Goal: Task Accomplishment & Management: Use online tool/utility

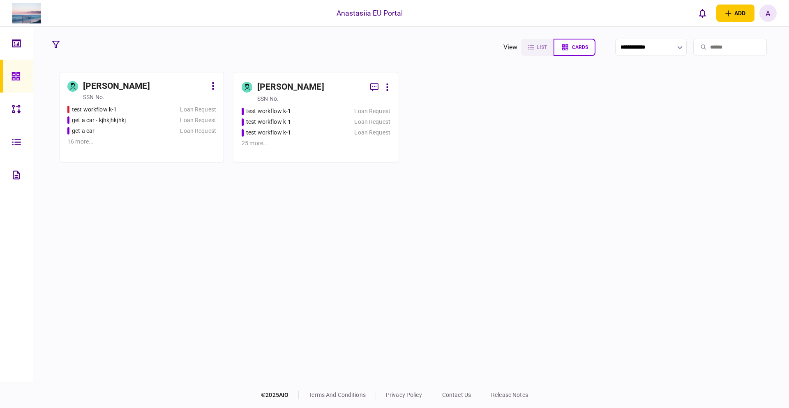
click at [314, 114] on div "test workflow k-1" at bounding box center [292, 111] width 100 height 9
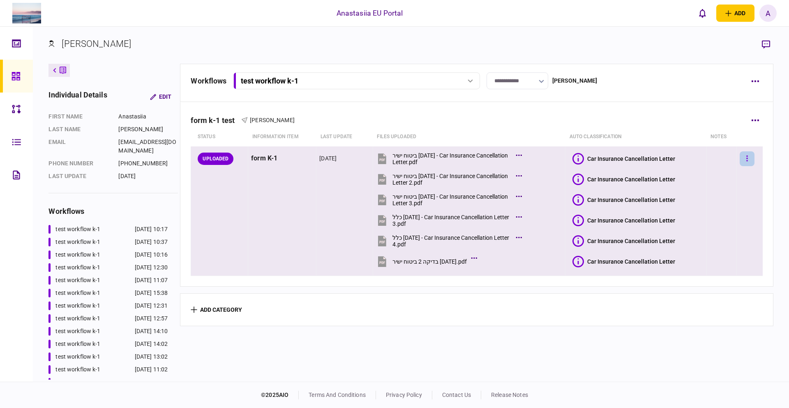
click at [742, 164] on button "button" at bounding box center [747, 158] width 15 height 15
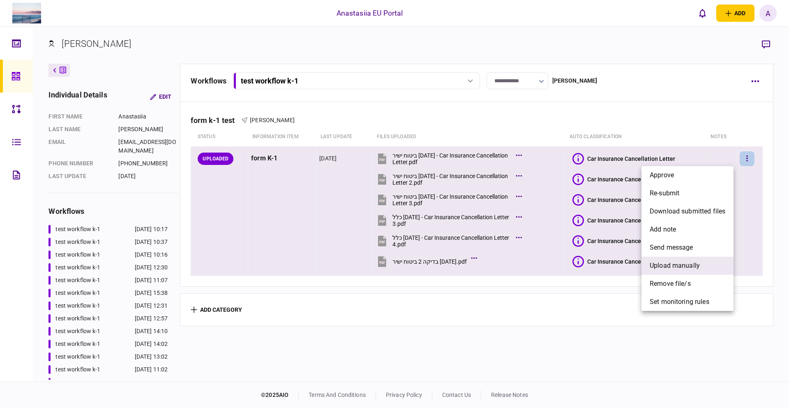
click at [698, 262] on span "upload manually" at bounding box center [675, 266] width 50 height 10
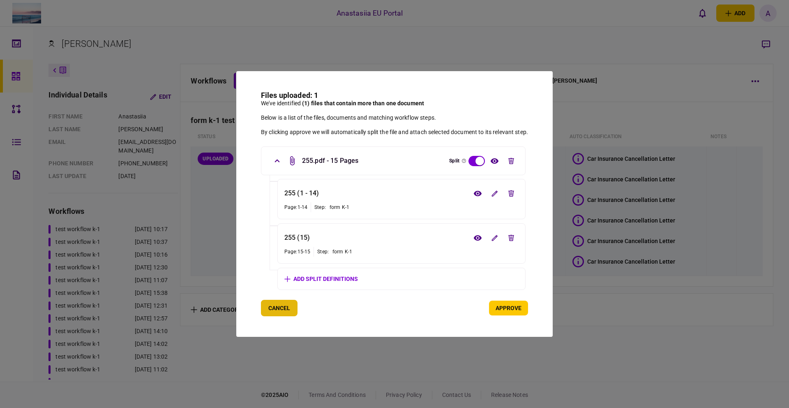
click at [274, 315] on button "Cancel" at bounding box center [279, 308] width 37 height 16
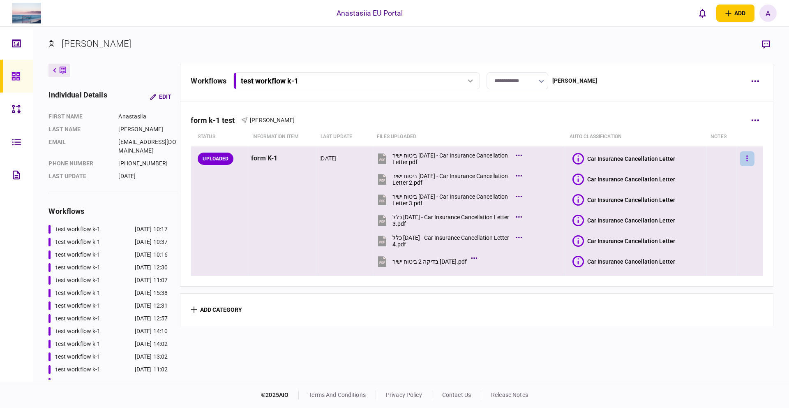
click at [746, 159] on icon "button" at bounding box center [747, 159] width 2 height 8
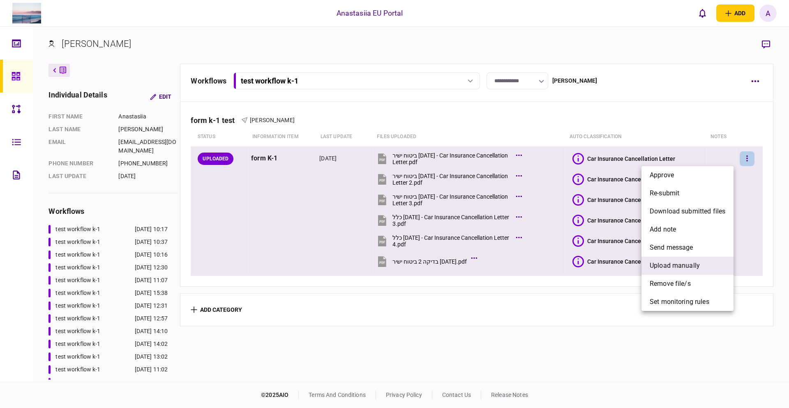
click at [705, 260] on li "upload manually" at bounding box center [687, 265] width 92 height 18
